Goal: Information Seeking & Learning: Learn about a topic

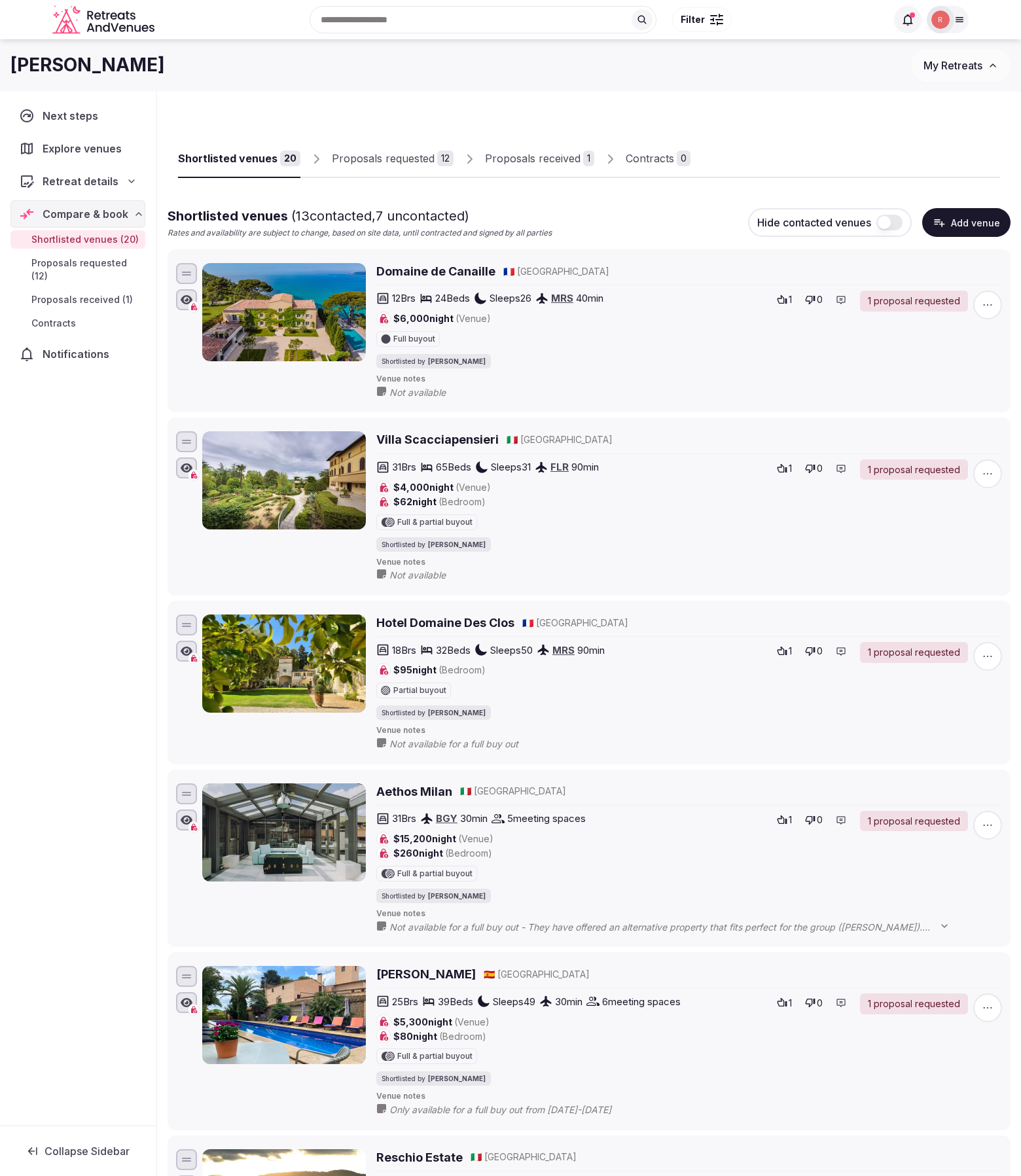
click at [405, 153] on div "Proposals requested" at bounding box center [383, 158] width 103 height 16
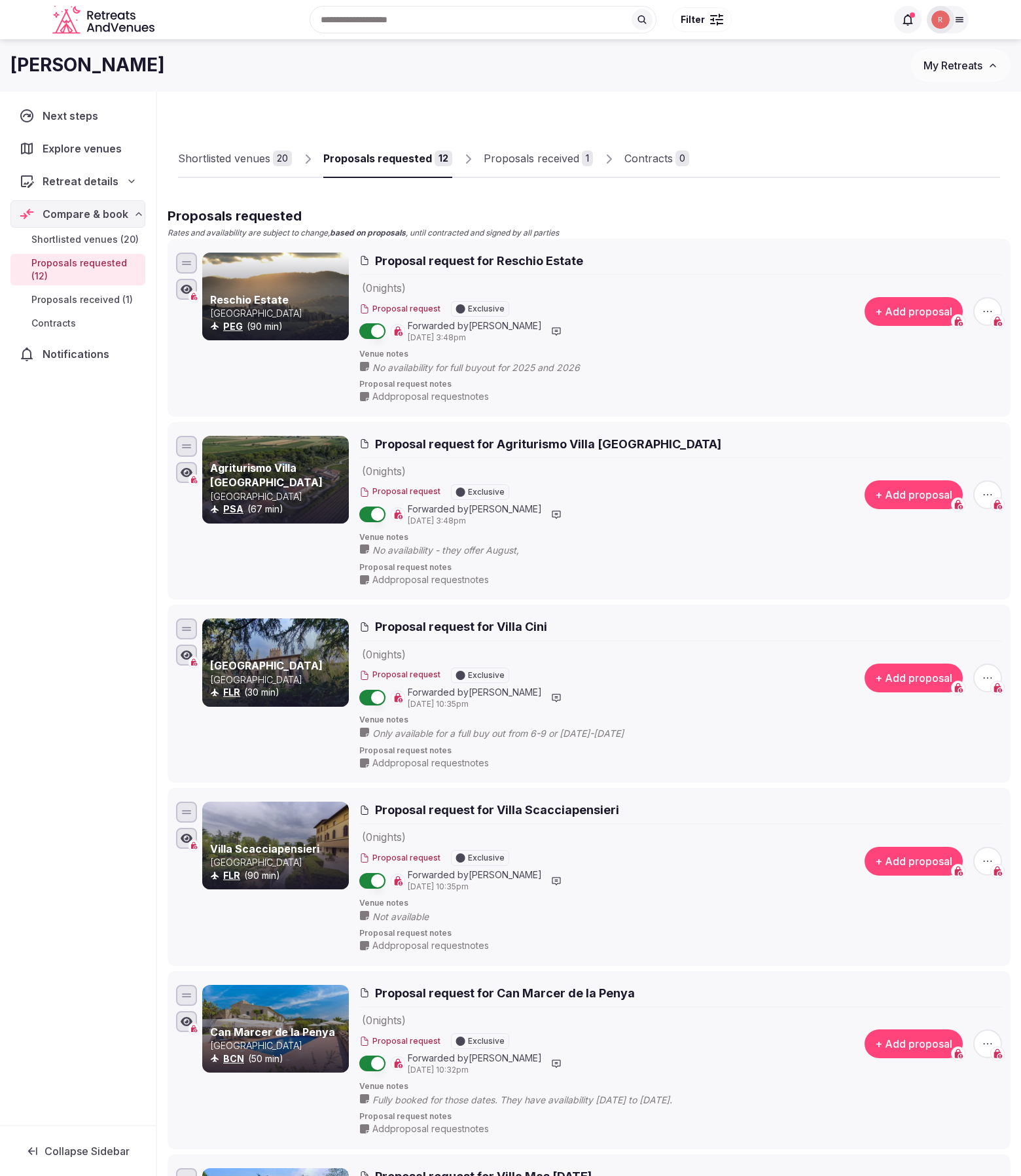
click at [530, 151] on div "Proposals received" at bounding box center [530, 158] width 95 height 16
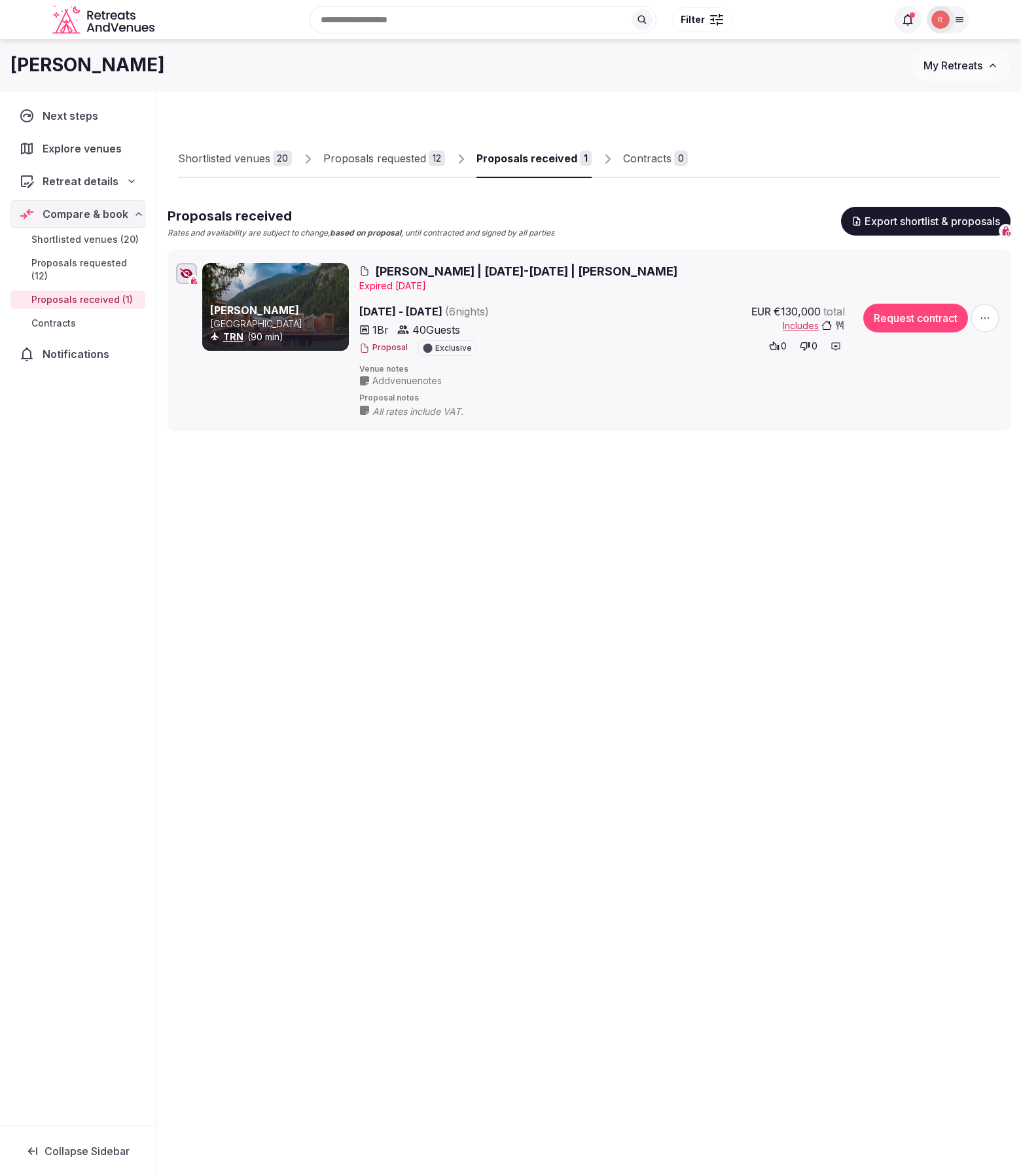
click at [390, 343] on button "Proposal" at bounding box center [383, 347] width 48 height 11
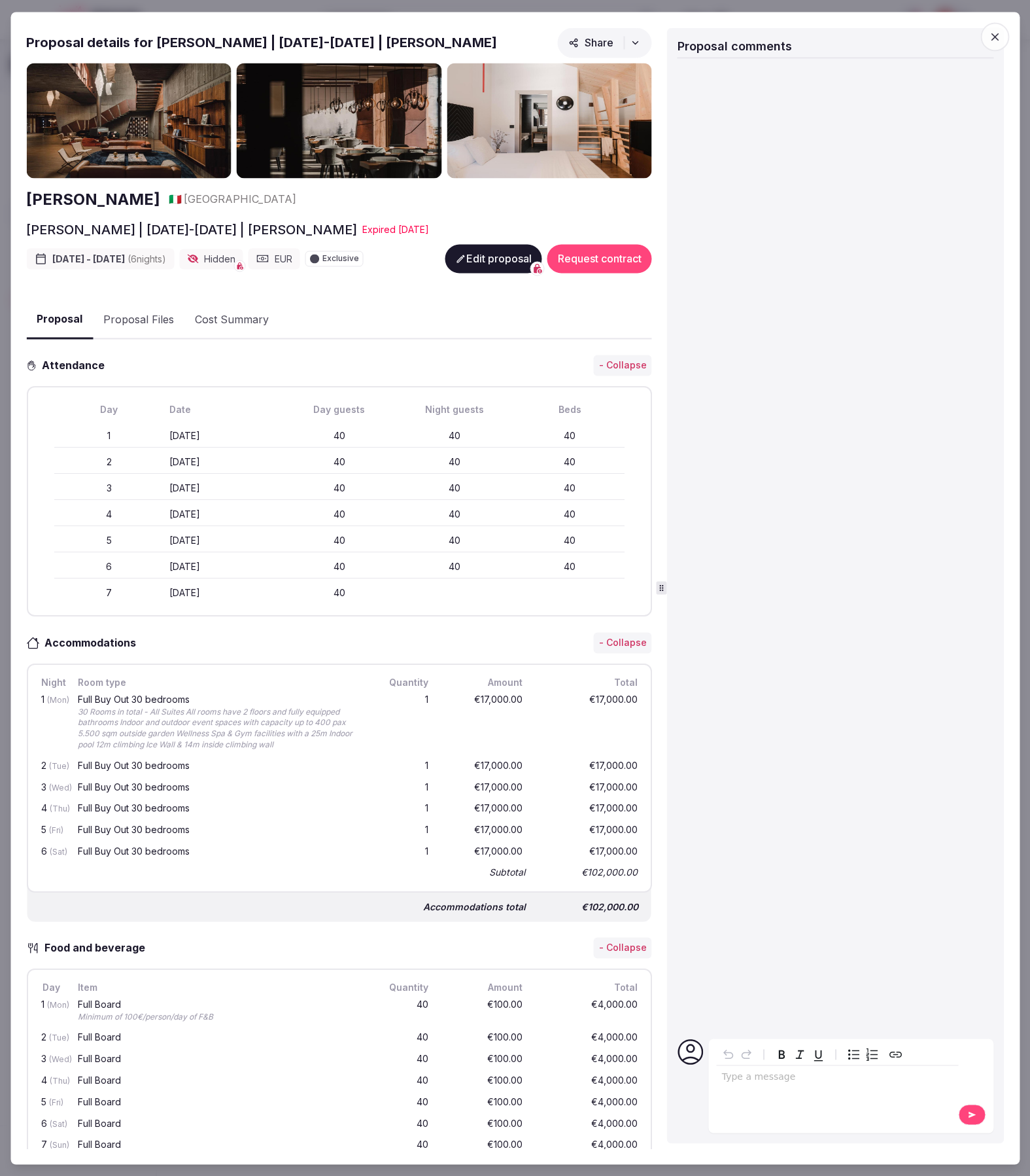
click at [631, 46] on button "Share" at bounding box center [605, 42] width 94 height 30
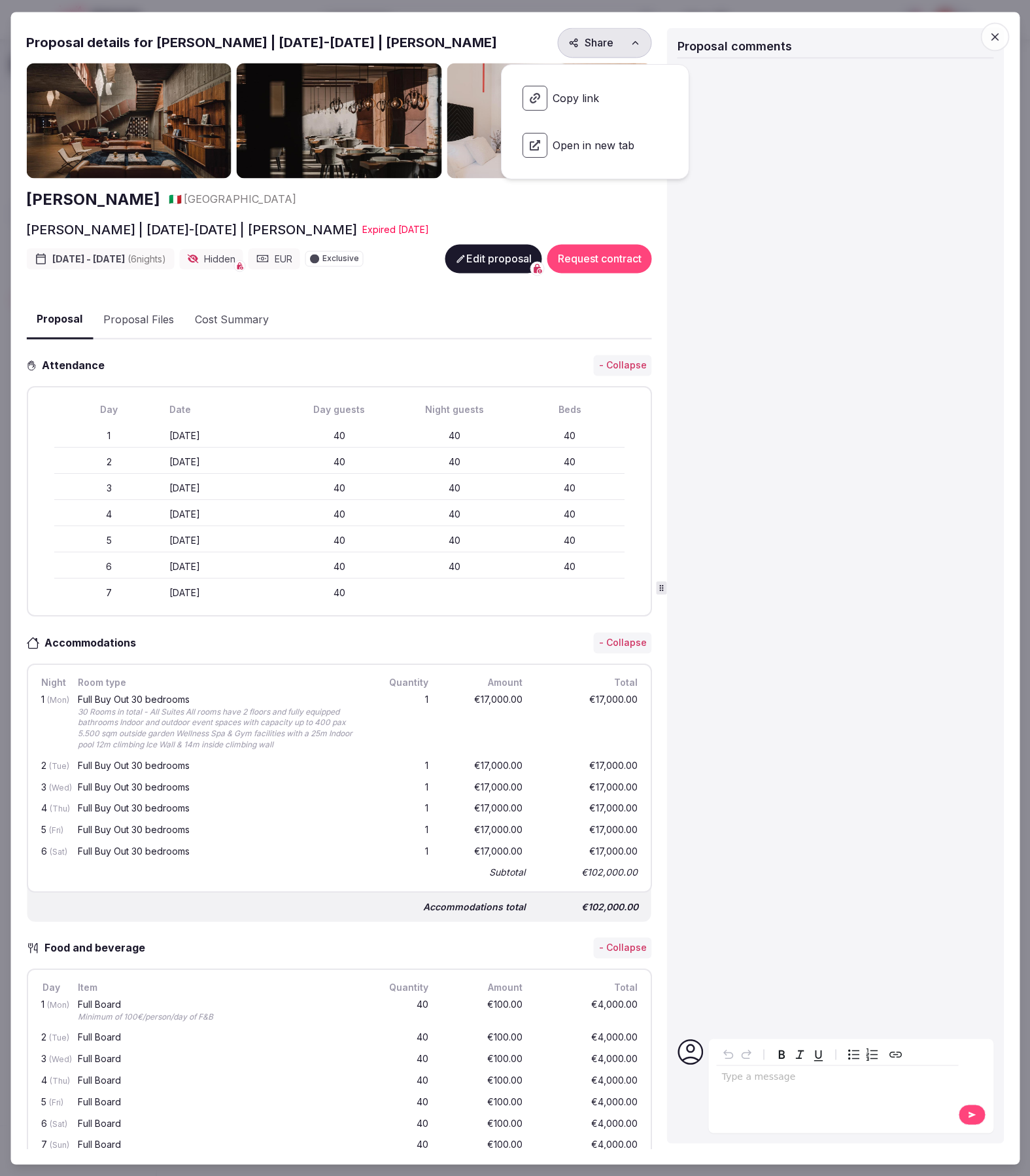
click at [579, 149] on span "Open in new tab" at bounding box center [595, 145] width 167 height 46
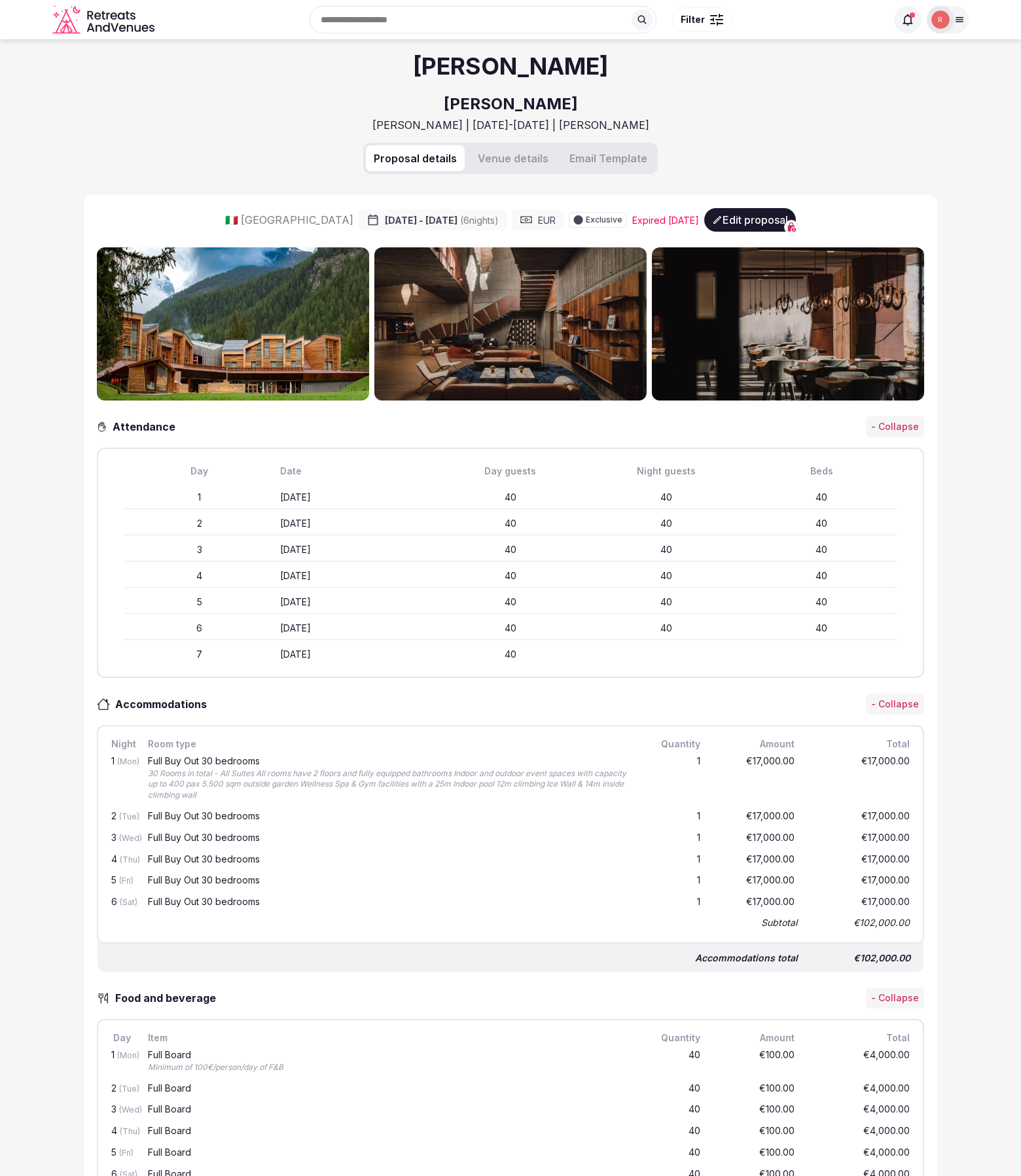
drag, startPoint x: 515, startPoint y: 152, endPoint x: 517, endPoint y: 161, distance: 9.2
click at [515, 152] on button "Venue details" at bounding box center [513, 158] width 86 height 27
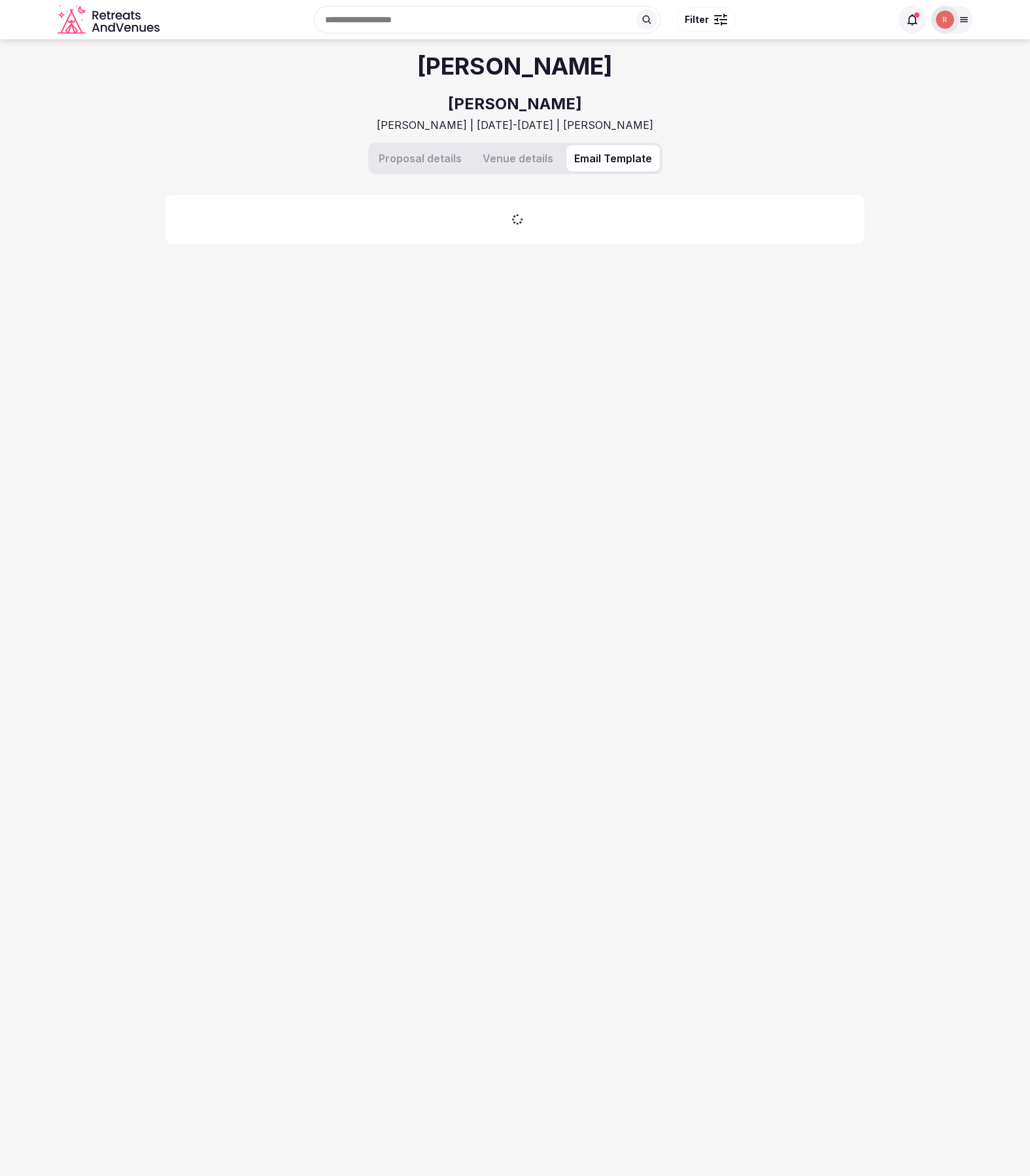
click at [616, 154] on button "Email Template" at bounding box center [613, 158] width 94 height 27
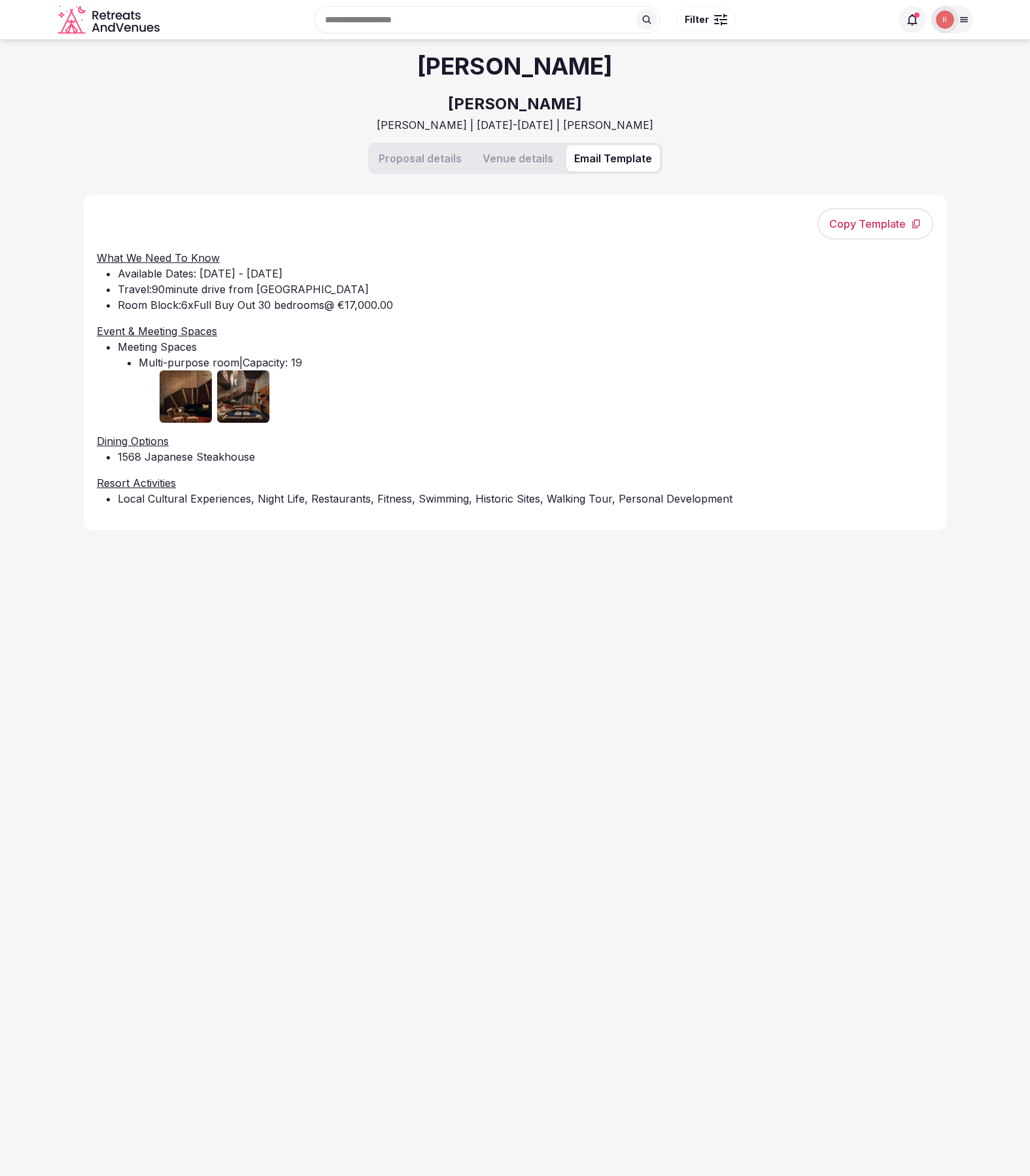
drag, startPoint x: 520, startPoint y: 157, endPoint x: 468, endPoint y: 158, distance: 52.0
click at [516, 157] on button "Venue details" at bounding box center [518, 158] width 86 height 27
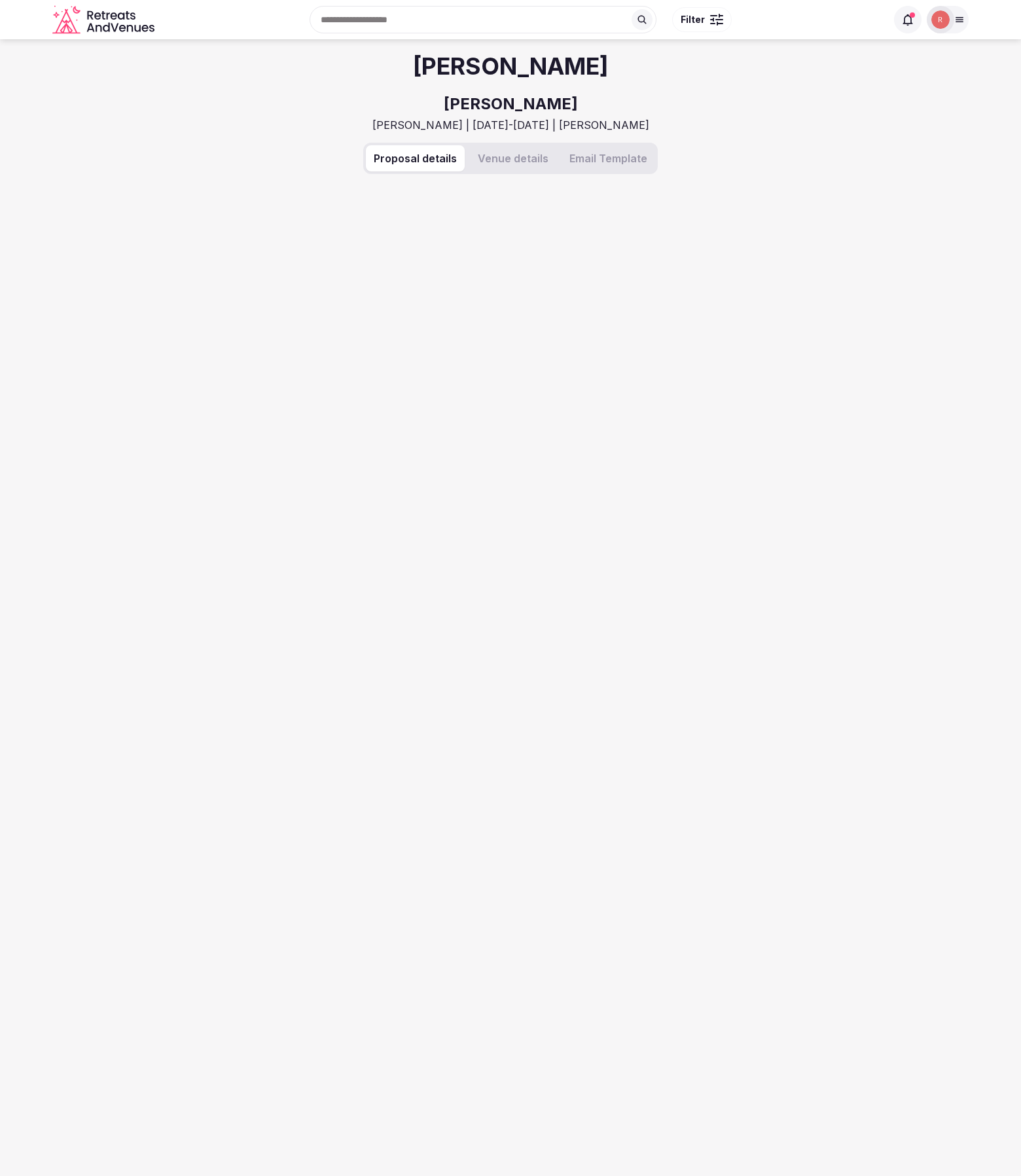
drag, startPoint x: 443, startPoint y: 154, endPoint x: 342, endPoint y: 152, distance: 101.0
click at [443, 153] on button "Proposal details" at bounding box center [414, 158] width 99 height 27
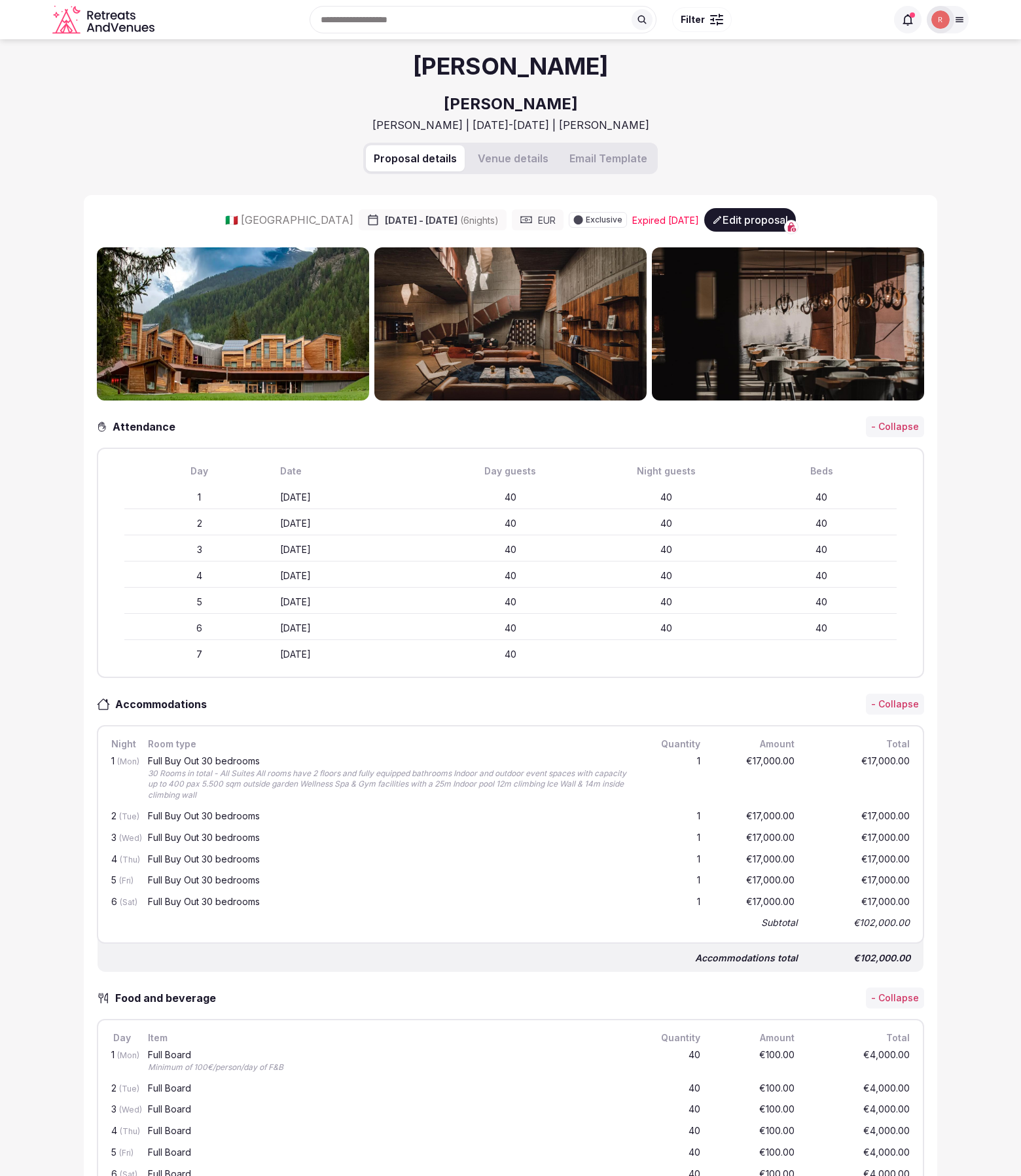
drag, startPoint x: 87, startPoint y: 145, endPoint x: 2, endPoint y: 172, distance: 89.2
click at [87, 146] on div "Proposal details Venue details Email Template" at bounding box center [510, 168] width 853 height 52
click at [959, 20] on icon at bounding box center [959, 19] width 11 height 11
click at [959, 20] on img at bounding box center [955, 20] width 18 height 18
click at [791, 148] on div "Proposal details Venue details Email Template" at bounding box center [510, 168] width 853 height 52
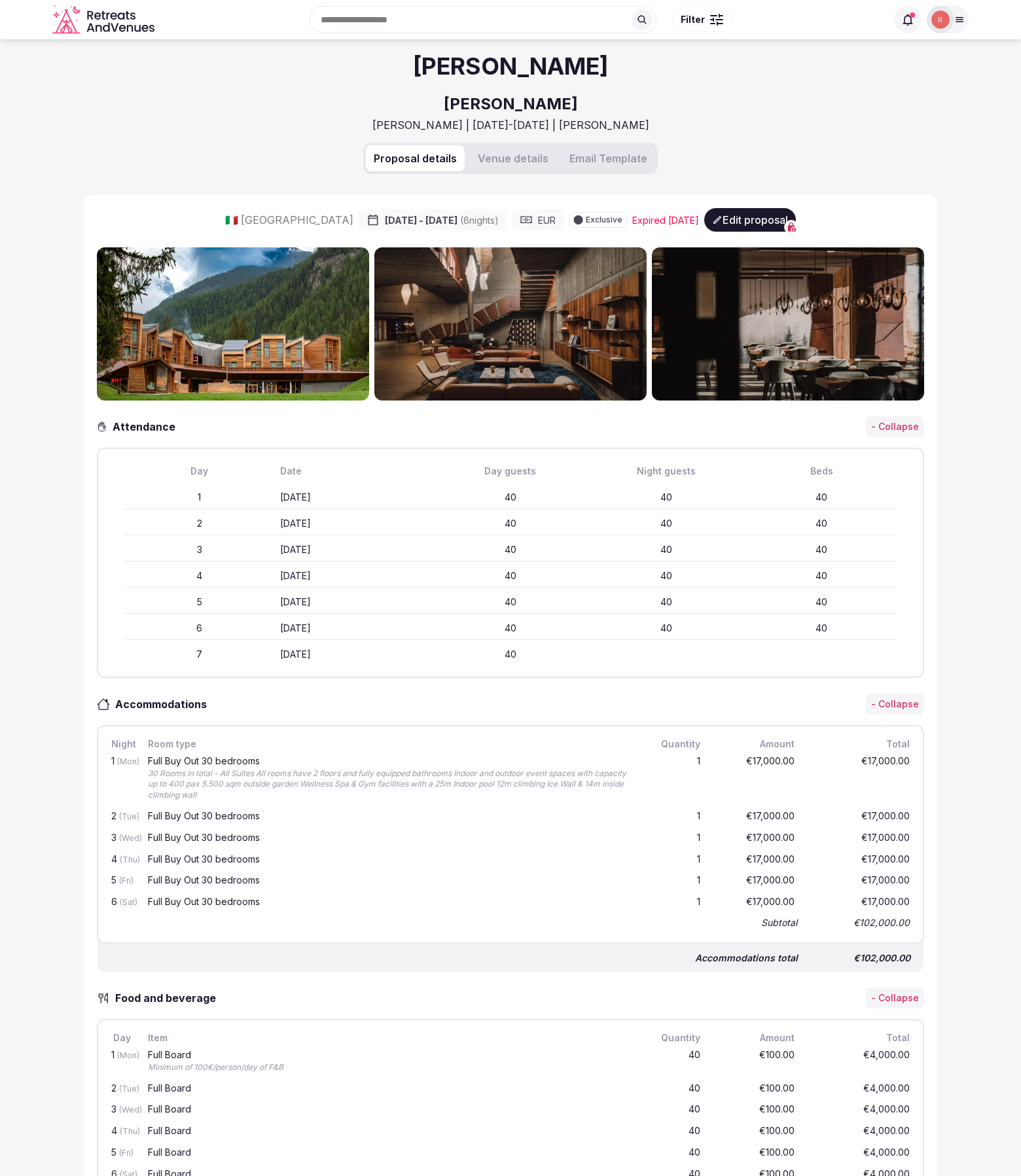
drag, startPoint x: 247, startPoint y: 790, endPoint x: 155, endPoint y: 780, distance: 92.5
click at [150, 777] on div "30 Rooms in total - All Suites All rooms have 2 floors and fully equipped bathr…" at bounding box center [387, 784] width 479 height 32
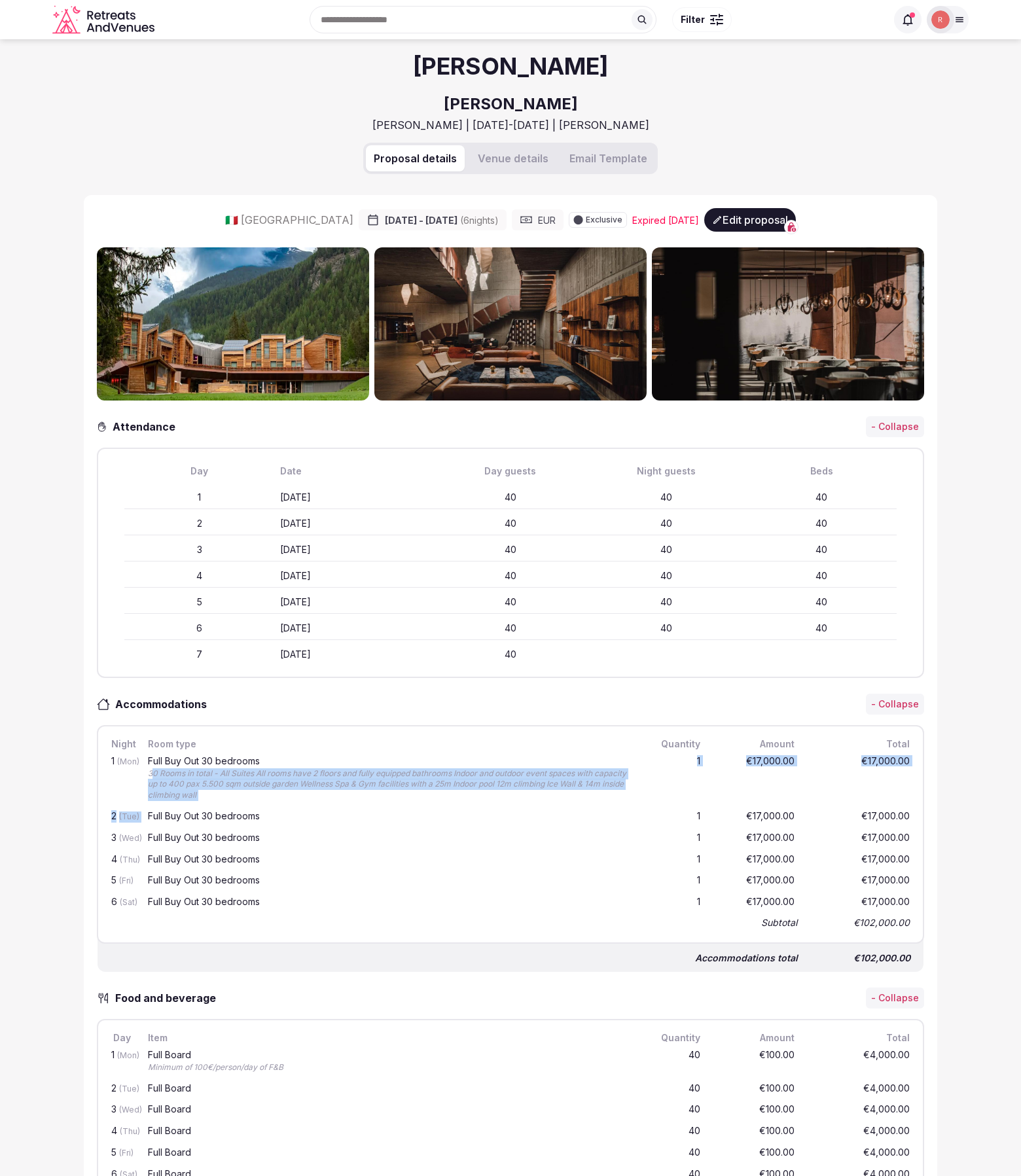
drag, startPoint x: 154, startPoint y: 777, endPoint x: 237, endPoint y: 798, distance: 85.6
click at [232, 802] on div "Full Buy Out 30 bedrooms 30 Rooms in total - All Suites All rooms have 2 floors…" at bounding box center [387, 778] width 484 height 50
click at [240, 790] on div "30 Rooms in total - All Suites All rooms have 2 floors and fully equipped bathr…" at bounding box center [387, 784] width 479 height 32
